Goal: Find specific page/section: Find specific page/section

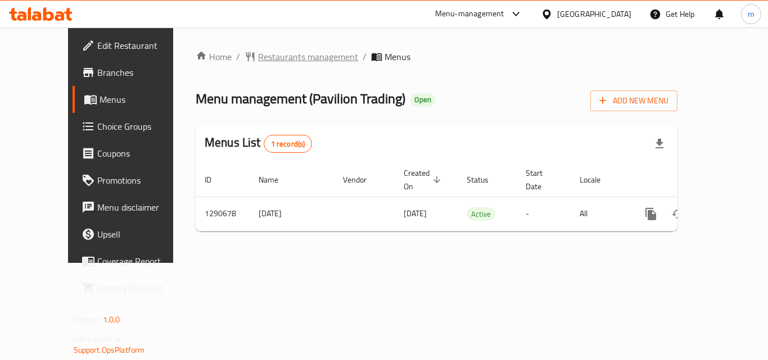
click at [258, 56] on span "Restaurants management" at bounding box center [308, 56] width 100 height 13
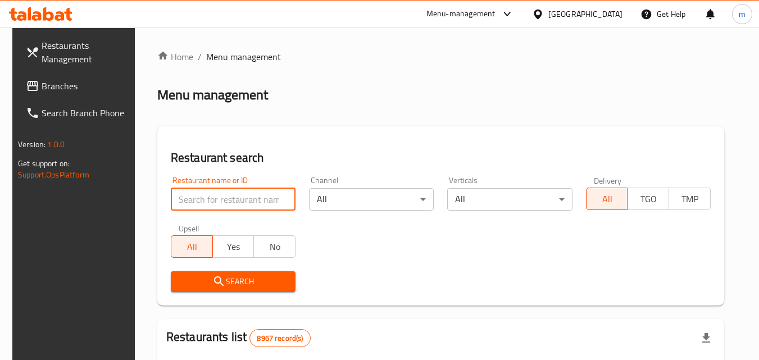
click at [211, 205] on input "search" at bounding box center [233, 199] width 125 height 22
paste input "698193"
type input "698193"
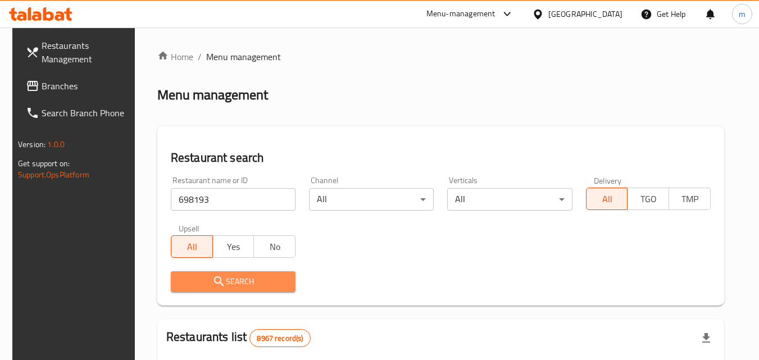
click at [217, 278] on icon "submit" at bounding box center [218, 281] width 13 height 13
click at [217, 278] on div at bounding box center [379, 180] width 759 height 360
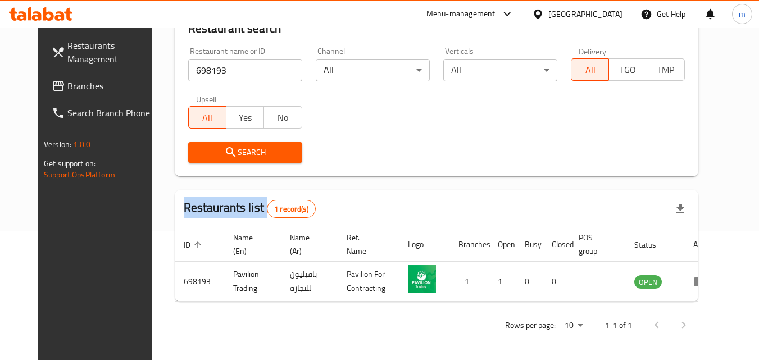
scroll to position [132, 0]
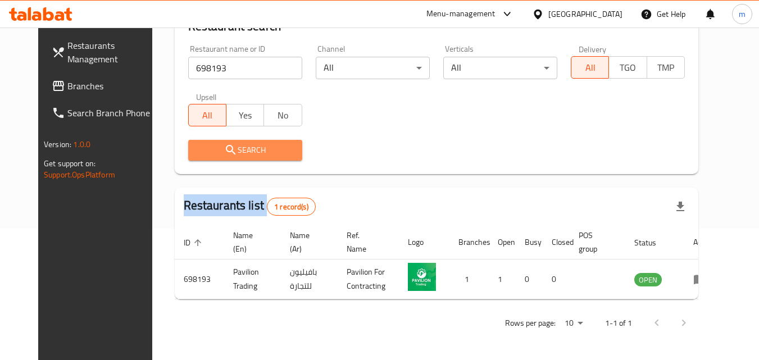
click at [235, 145] on span "Search" at bounding box center [245, 150] width 96 height 14
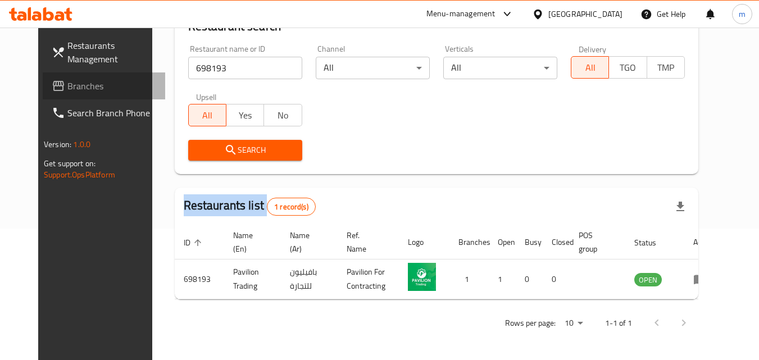
click at [51, 74] on link "Branches" at bounding box center [104, 86] width 123 height 27
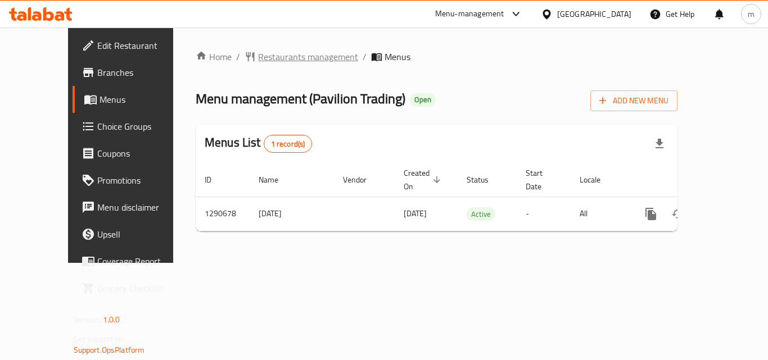
click at [258, 55] on span "Restaurants management" at bounding box center [308, 56] width 100 height 13
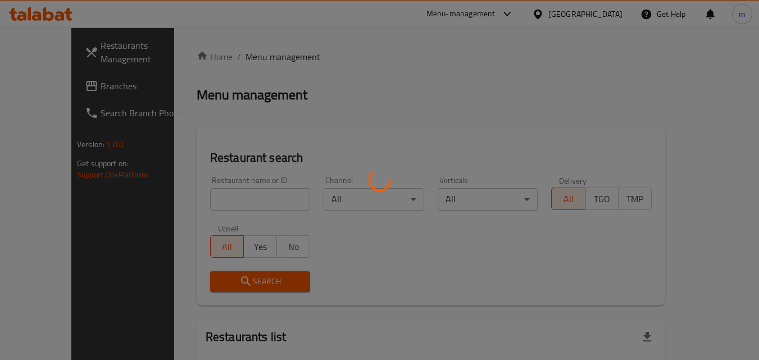
click at [233, 198] on div at bounding box center [379, 180] width 759 height 360
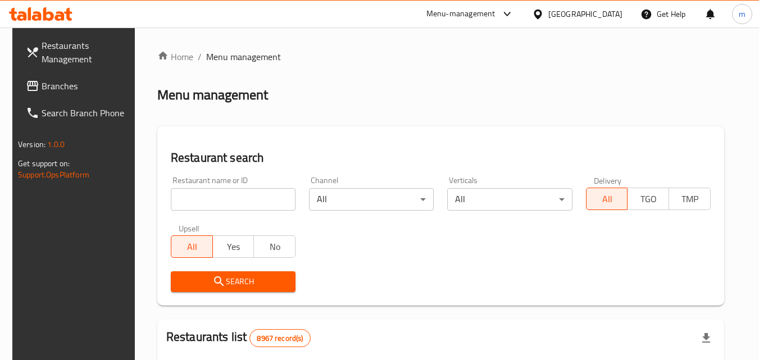
click at [233, 198] on input "search" at bounding box center [233, 199] width 125 height 22
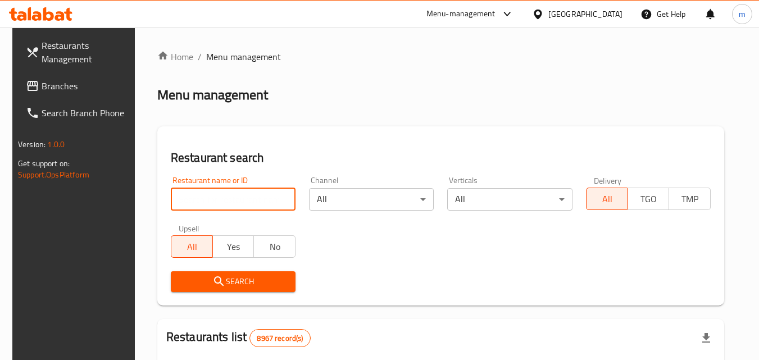
paste input "698193"
type input "698193"
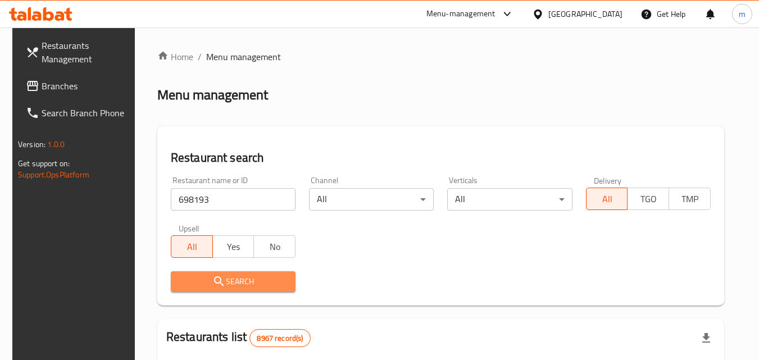
click at [236, 281] on span "Search" at bounding box center [233, 282] width 107 height 14
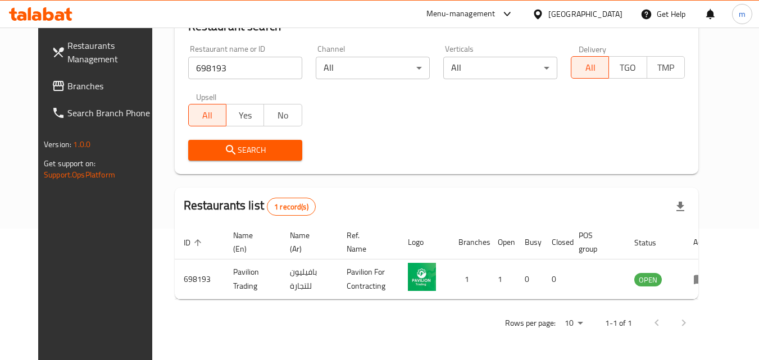
scroll to position [132, 0]
click at [67, 81] on span "Branches" at bounding box center [111, 85] width 89 height 13
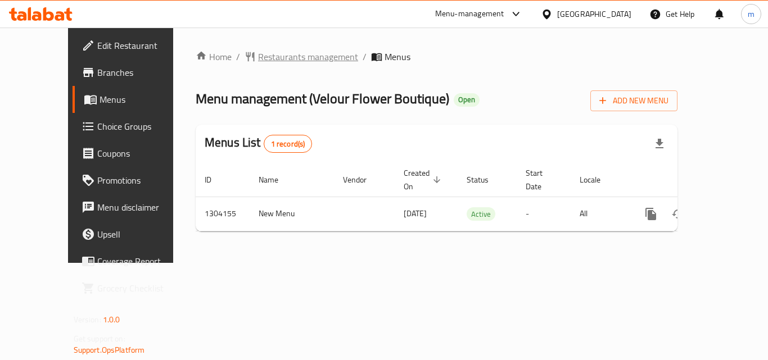
click at [258, 54] on span "Restaurants management" at bounding box center [308, 56] width 100 height 13
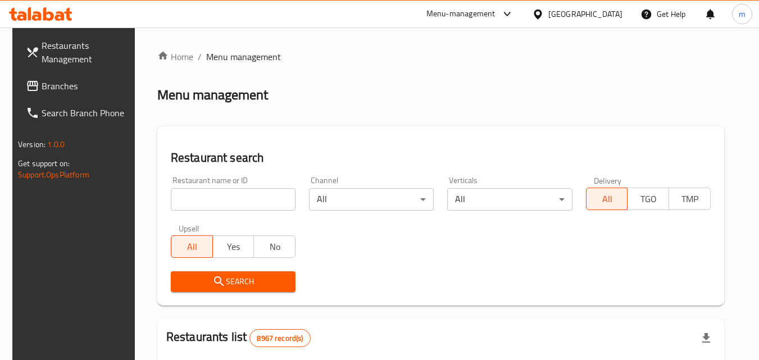
click at [210, 190] on div "Restaurant name or ID Restaurant name or ID" at bounding box center [233, 194] width 125 height 34
click at [208, 207] on input "search" at bounding box center [233, 199] width 125 height 22
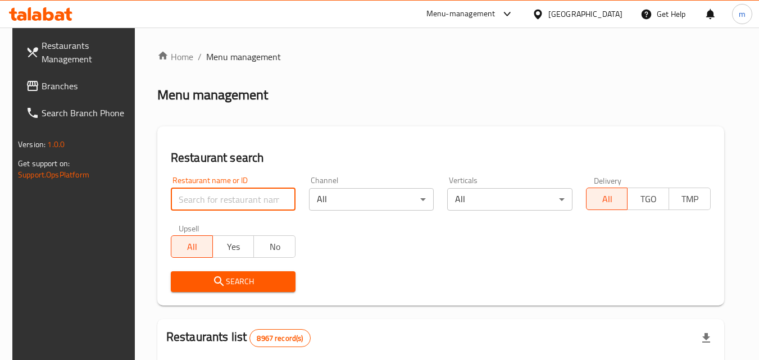
paste input "703085"
type input "703085"
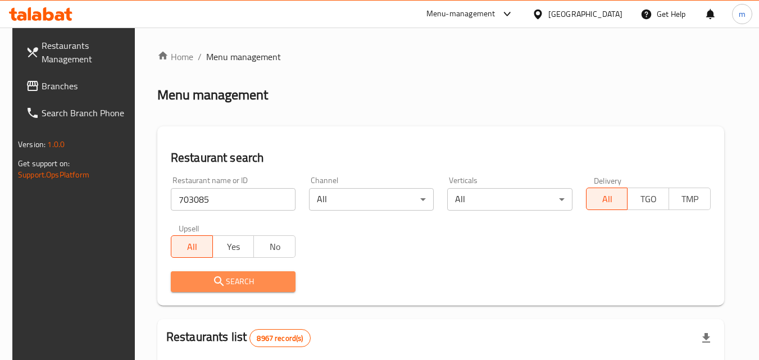
click at [202, 275] on span "Search" at bounding box center [233, 282] width 107 height 14
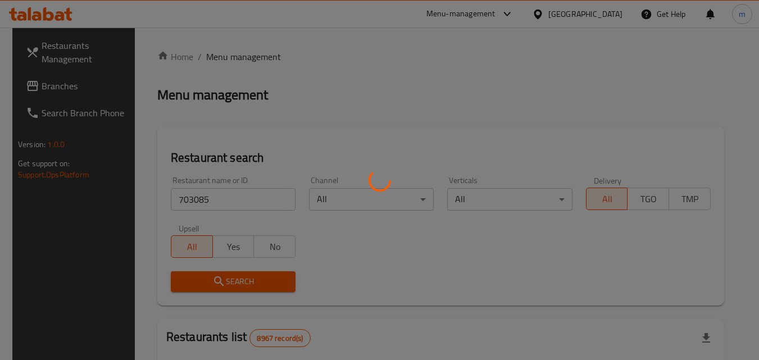
scroll to position [141, 0]
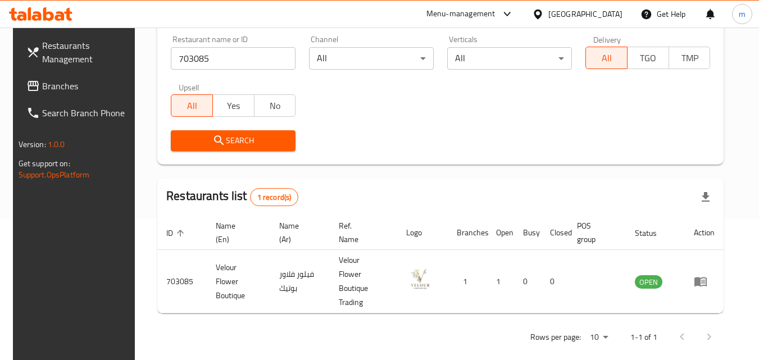
click at [196, 151] on button "Search" at bounding box center [233, 140] width 125 height 21
